Goal: Check status

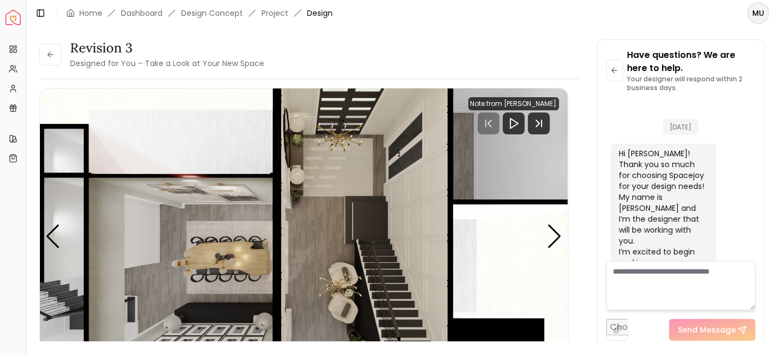
scroll to position [670, 0]
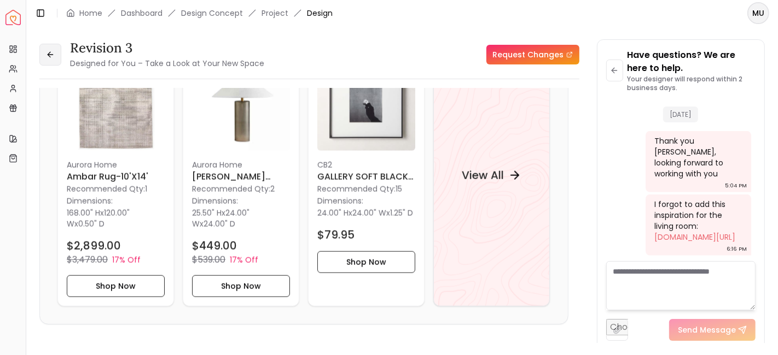
click at [46, 56] on icon at bounding box center [50, 54] width 9 height 9
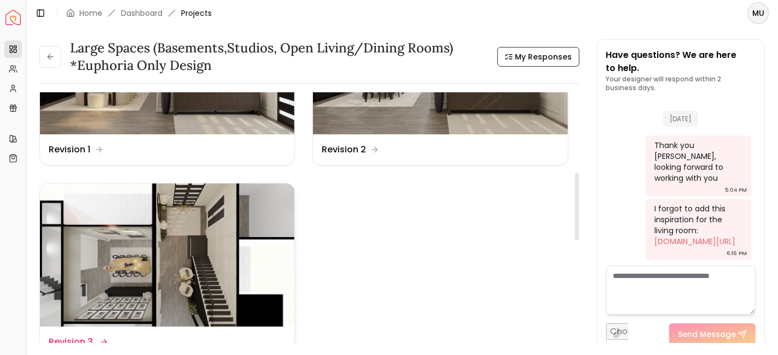
scroll to position [304, 0]
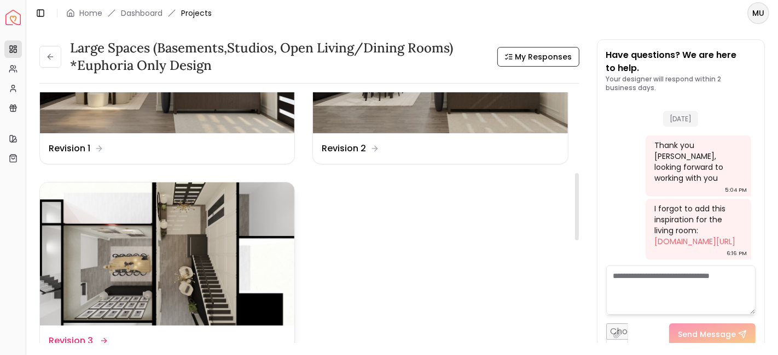
click at [204, 290] on img at bounding box center [167, 254] width 254 height 143
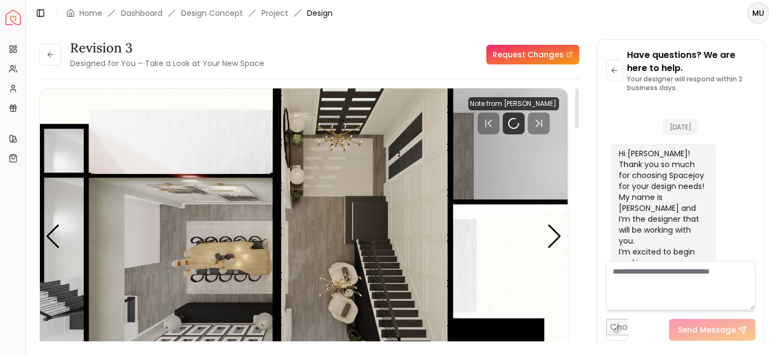
scroll to position [670, 0]
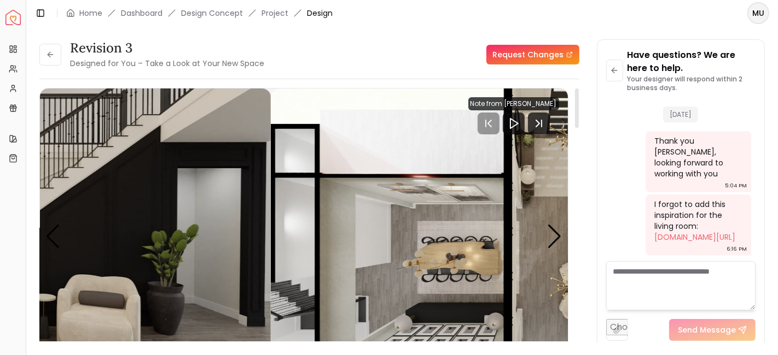
click at [557, 237] on div "Carousel" at bounding box center [304, 237] width 528 height 297
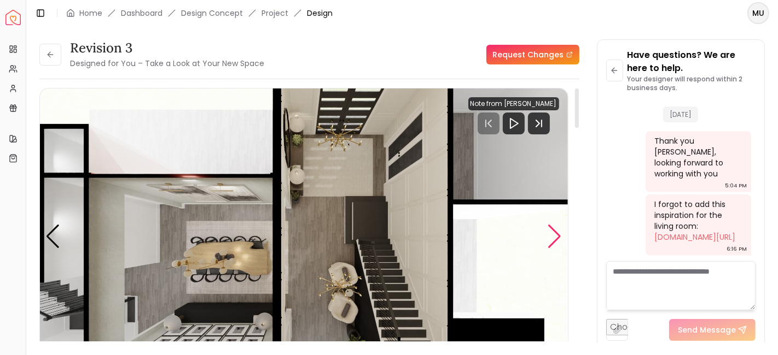
click at [557, 237] on div "Next slide" at bounding box center [554, 237] width 15 height 24
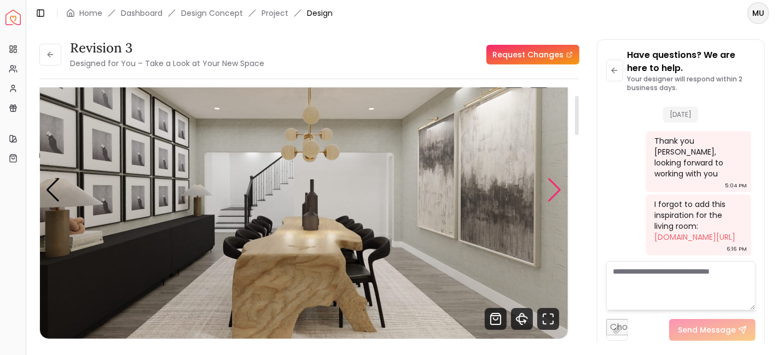
scroll to position [48, 0]
